Goal: Information Seeking & Learning: Learn about a topic

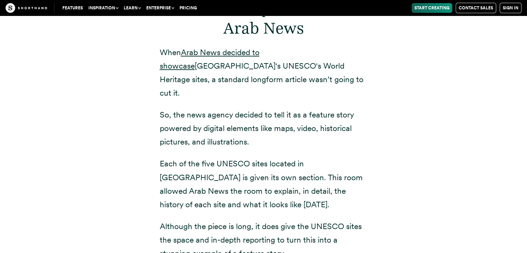
scroll to position [2563, 0]
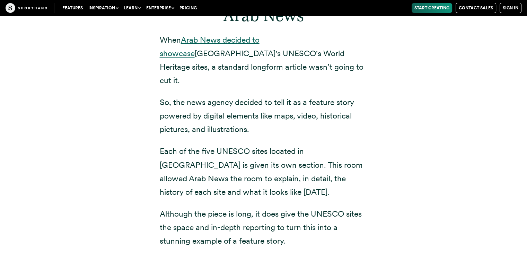
click at [259, 35] on link "Arab News decided to showcase" at bounding box center [210, 46] width 100 height 23
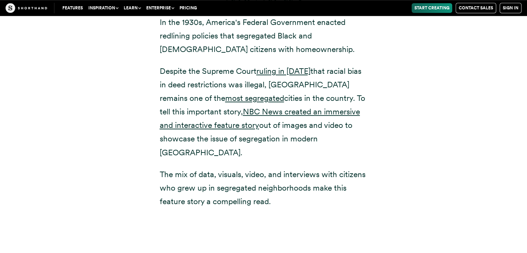
scroll to position [3117, 0]
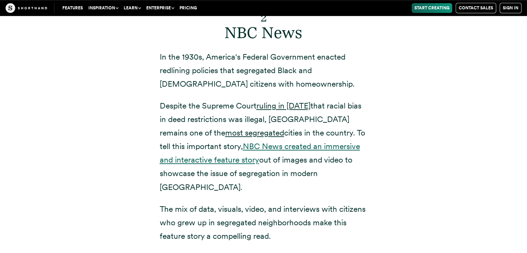
click at [267, 141] on link "NBC News created an immersive and interactive feature story" at bounding box center [260, 152] width 200 height 23
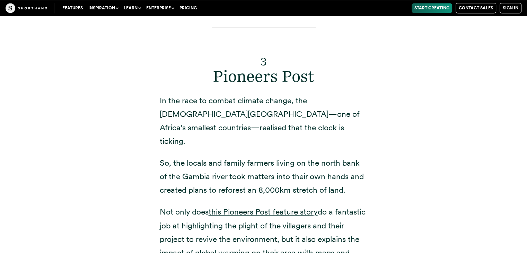
scroll to position [3706, 0]
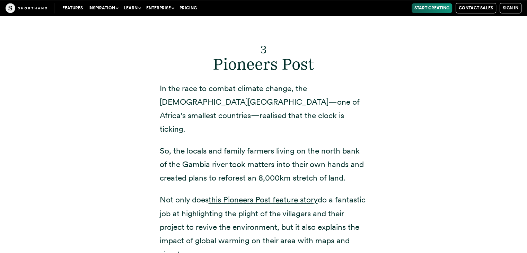
click at [289, 193] on p "Not only does this Pioneers Post feature story do a fantastic job at highlighti…" at bounding box center [264, 227] width 208 height 68
click at [285, 193] on p "Not only does this Pioneers Post feature story do a fantastic job at highlighti…" at bounding box center [264, 227] width 208 height 68
click at [289, 195] on link "this Pioneers Post feature story" at bounding box center [263, 200] width 109 height 10
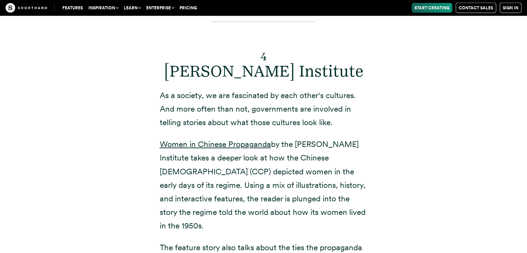
scroll to position [4295, 0]
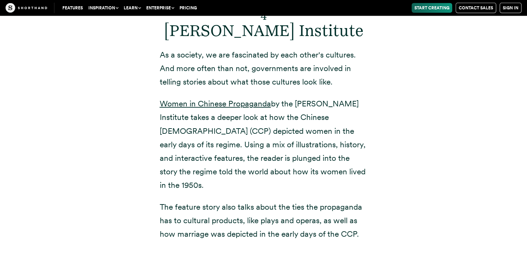
click at [243, 97] on p "Women in Chinese Propaganda by the [PERSON_NAME] Institute takes a deeper look …" at bounding box center [264, 144] width 208 height 95
click at [239, 99] on link "Women in Chinese Propaganda" at bounding box center [215, 104] width 111 height 10
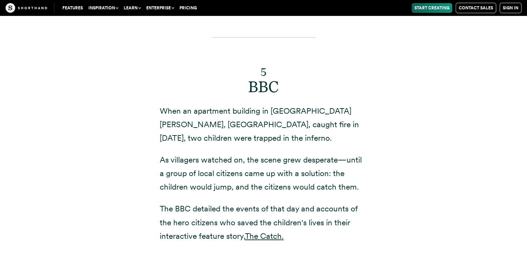
scroll to position [4953, 0]
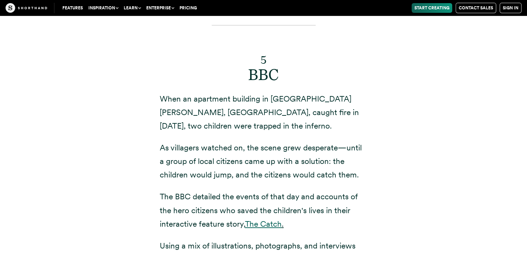
click at [265, 219] on link "The Catch" at bounding box center [263, 224] width 37 height 10
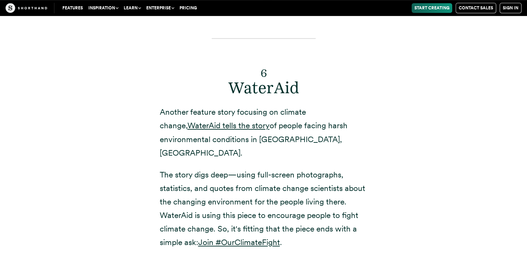
scroll to position [5576, 0]
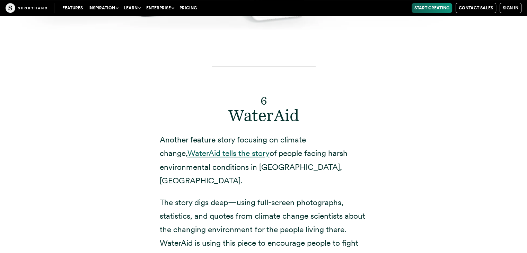
click at [200, 148] on link "WaterAid tells the story" at bounding box center [228, 153] width 82 height 10
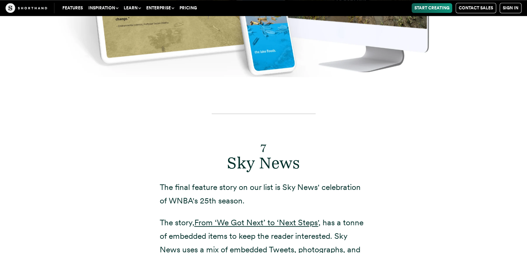
scroll to position [6027, 0]
click at [257, 217] on link "From ‘We Got Next’ to ‘Next Steps'" at bounding box center [256, 222] width 124 height 10
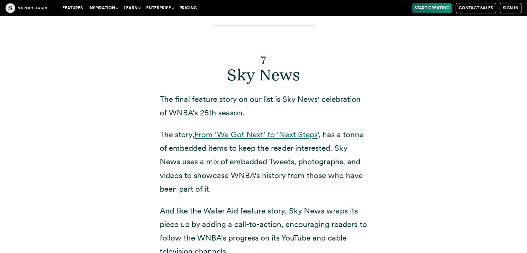
scroll to position [6130, 0]
